Goal: Navigation & Orientation: Find specific page/section

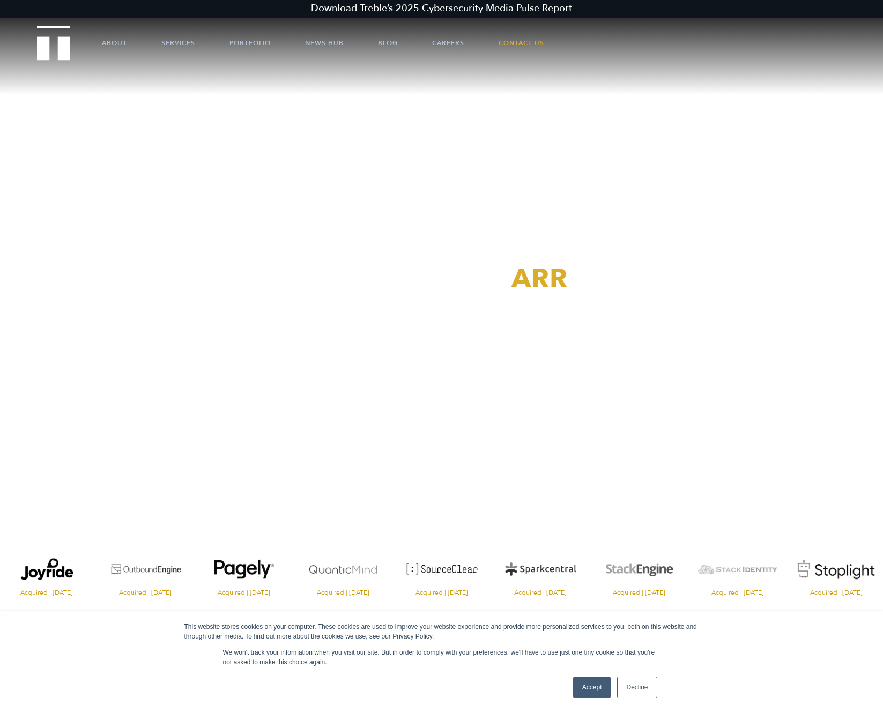
click at [578, 148] on video at bounding box center [441, 221] width 883 height 442
click at [255, 44] on link "Portfolio" at bounding box center [249, 43] width 41 height 32
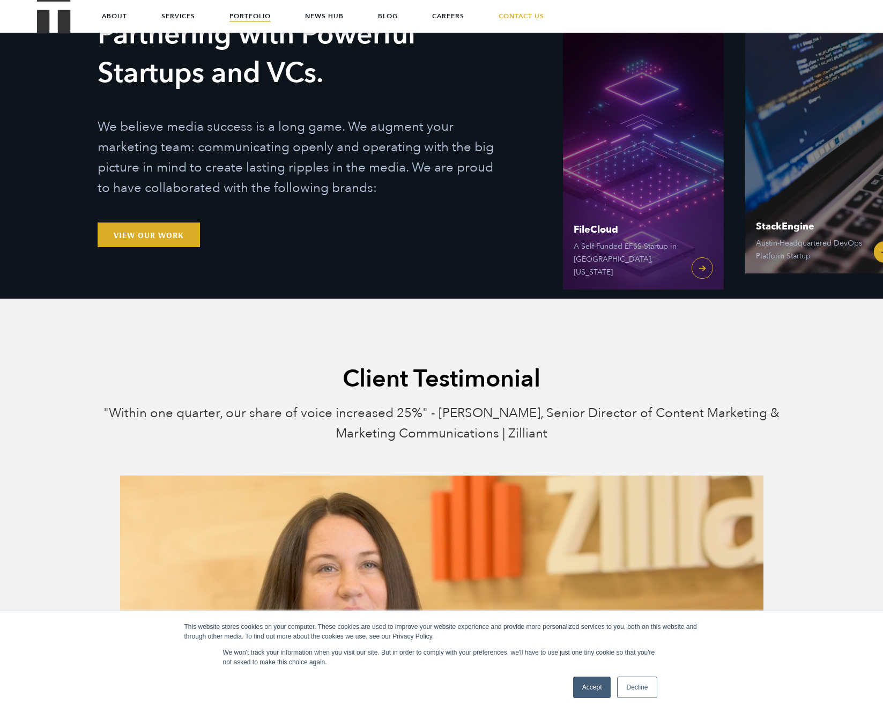
scroll to position [122, 0]
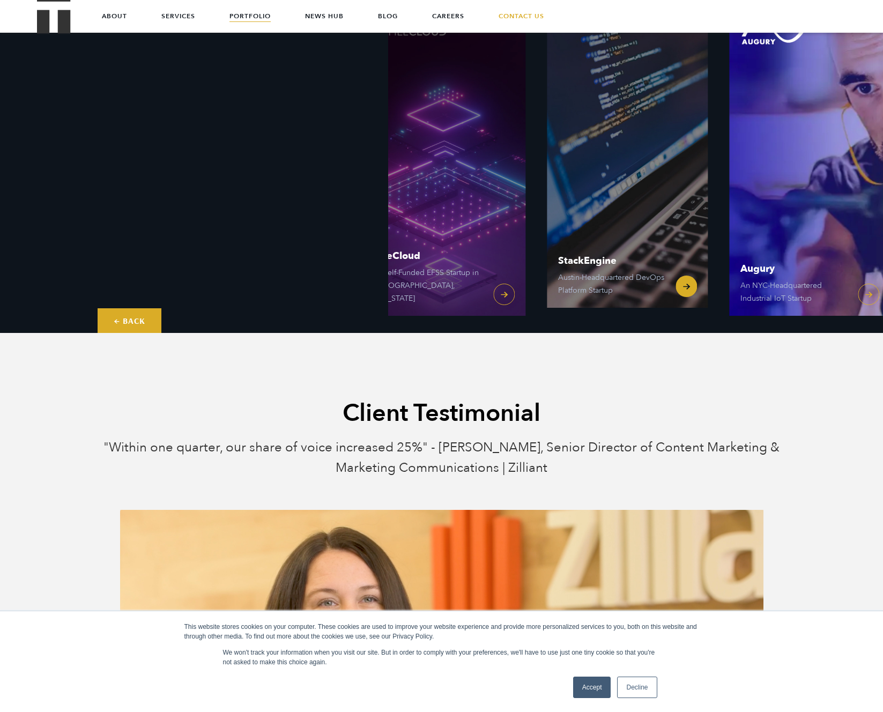
drag, startPoint x: 823, startPoint y: 144, endPoint x: 706, endPoint y: 154, distance: 117.3
click at [706, 154] on link "StackEngine Austin-Headquartered DevOps Platform Startup" at bounding box center [627, 147] width 161 height 322
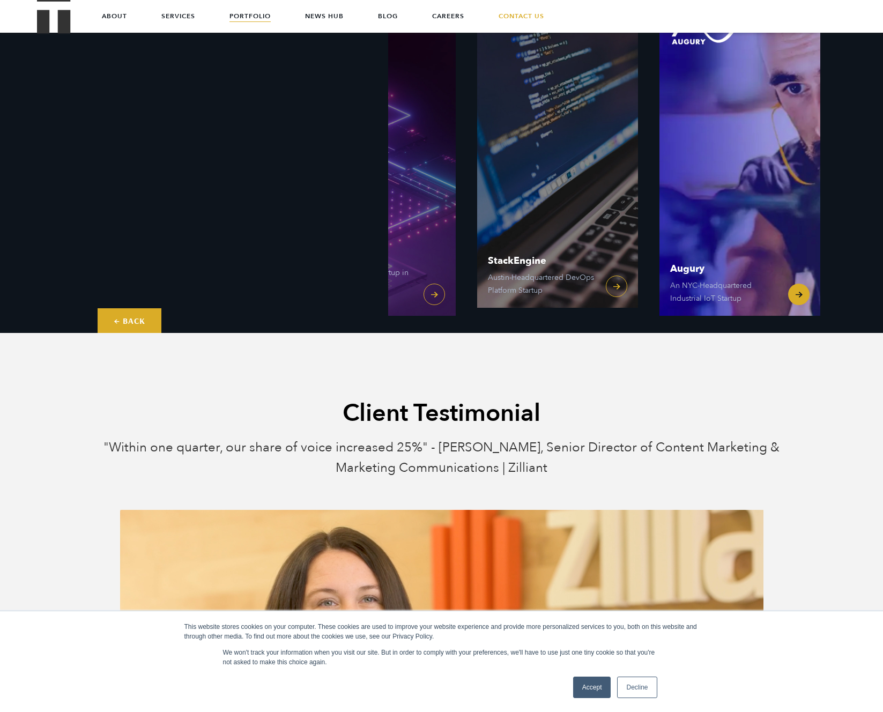
drag, startPoint x: 803, startPoint y: 146, endPoint x: 238, endPoint y: 94, distance: 567.8
click at [271, 95] on div "Our Tech and VC Clients Partnering with Powerful Startups and VCs. We believe m…" at bounding box center [485, 163] width 793 height 339
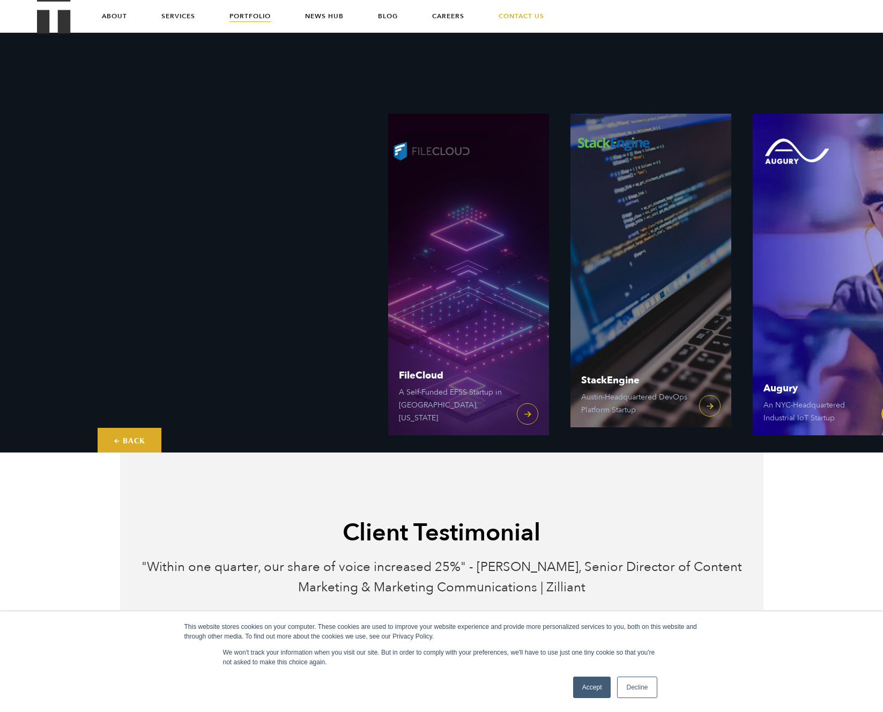
scroll to position [0, 0]
